Goal: Obtain resource: Obtain resource

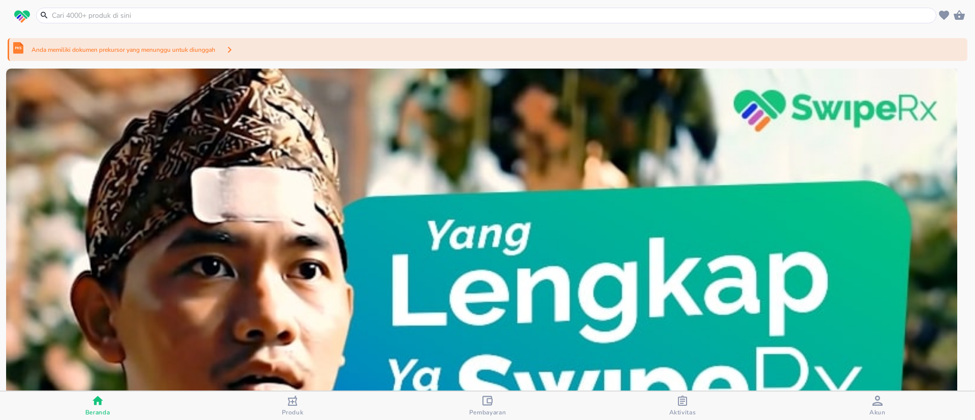
click at [294, 65] on div "Anda memiliki dokumen prekursor yang menunggu untuk diunggah 1 2 3 4 5 6 7 8 9 …" at bounding box center [487, 210] width 975 height 360
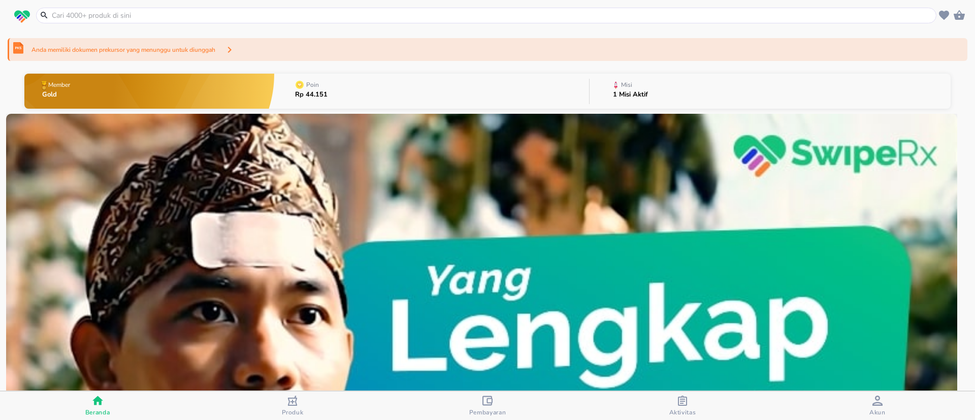
click at [296, 55] on div "Anda memiliki dokumen prekursor yang menunggu untuk diunggah" at bounding box center [488, 49] width 960 height 23
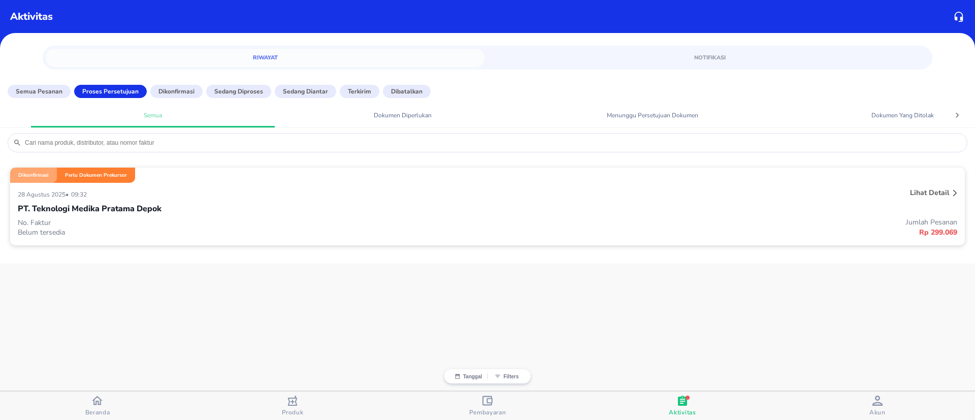
click at [208, 216] on div "PT. Teknologi Medika Pratama Depok" at bounding box center [488, 208] width 940 height 17
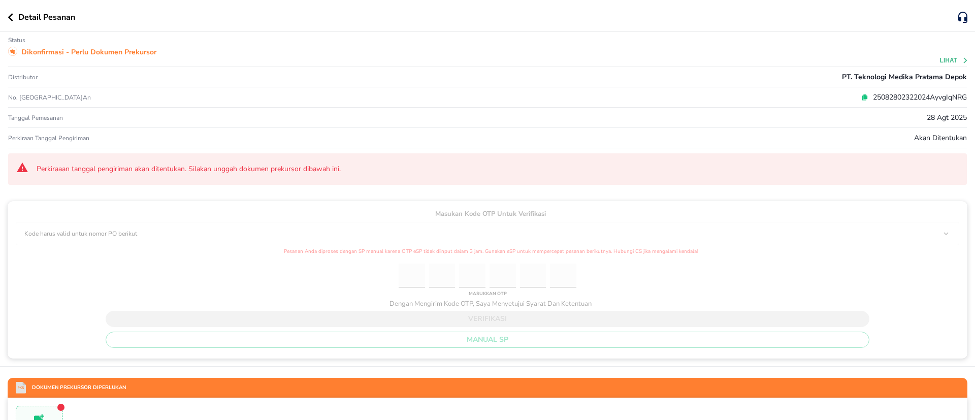
scroll to position [229, 0]
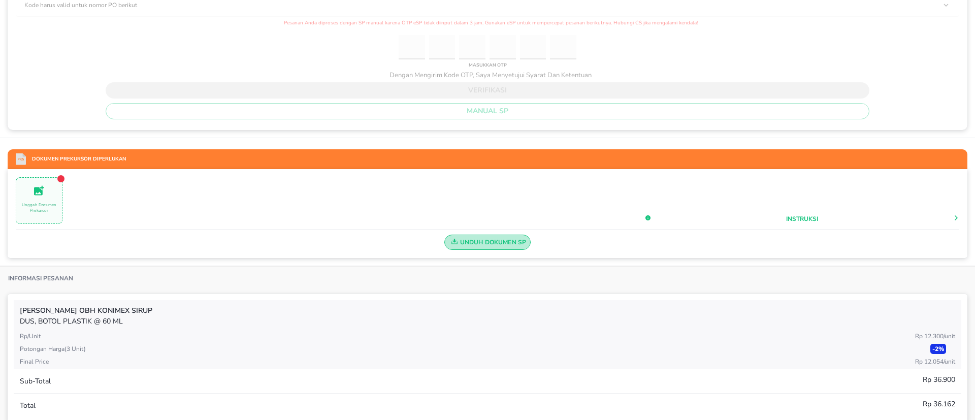
click at [498, 246] on span "Unduh Dokumen SP" at bounding box center [488, 242] width 78 height 13
